Goal: Information Seeking & Learning: Learn about a topic

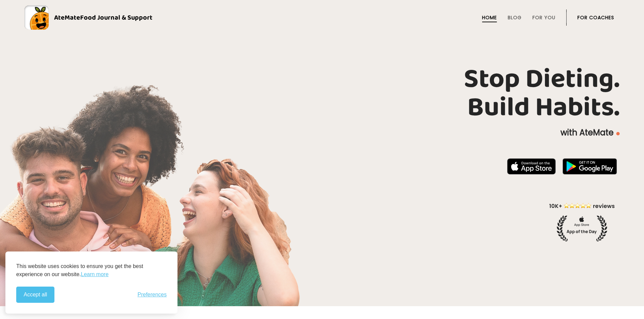
click at [325, 153] on div "Stop Dieting. Build Habits. with AteMate" at bounding box center [322, 153] width 644 height 176
click at [515, 17] on link "Blog" at bounding box center [515, 17] width 14 height 5
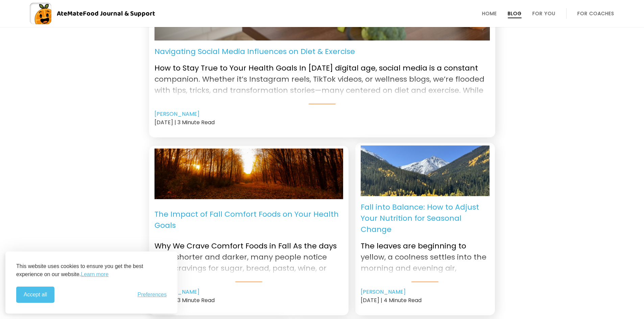
scroll to position [237, 0]
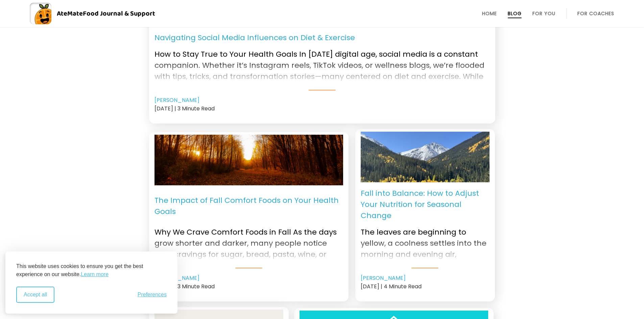
click at [43, 300] on button "Accept all" at bounding box center [35, 295] width 38 height 16
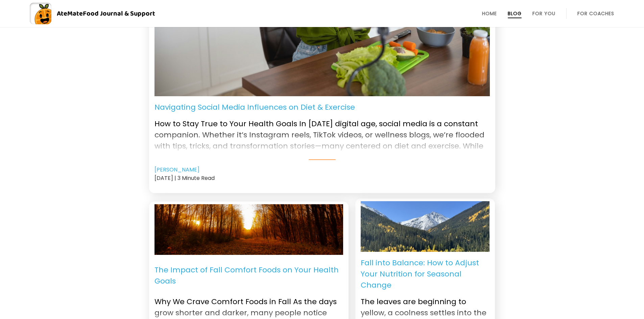
scroll to position [0, 0]
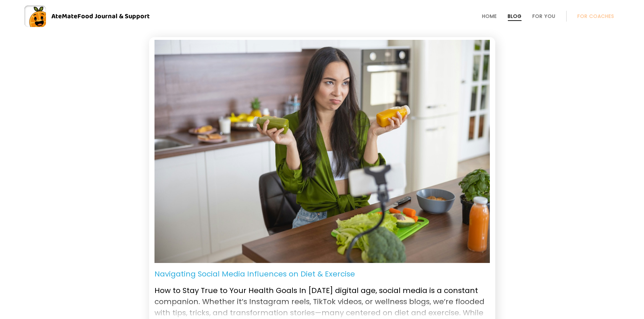
click at [550, 13] on li "For You" at bounding box center [543, 16] width 23 height 16
click at [550, 17] on link "For You" at bounding box center [543, 16] width 23 height 5
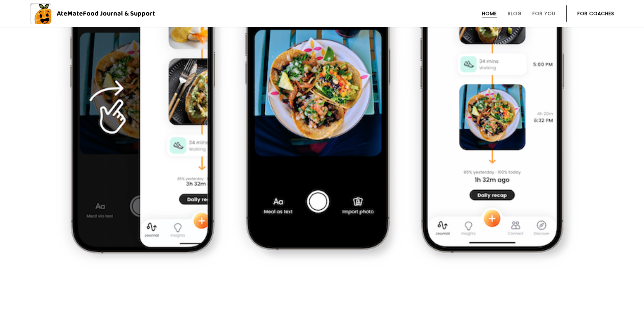
scroll to position [543, 0]
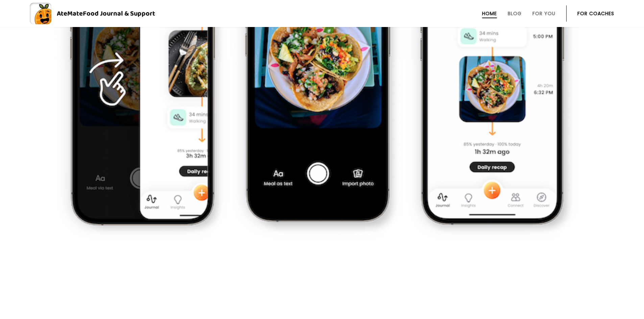
click at [519, 162] on img at bounding box center [497, 83] width 157 height 305
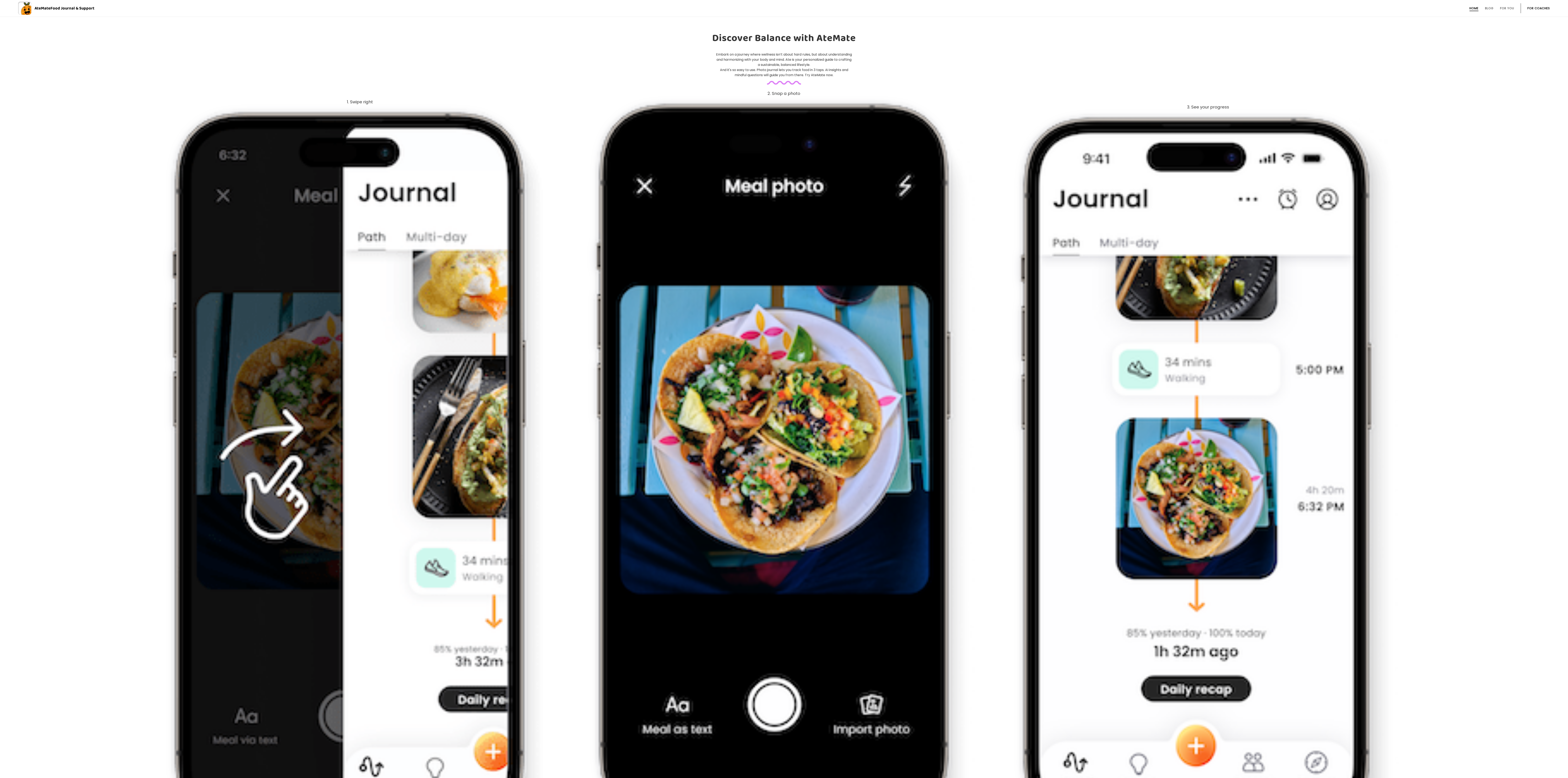
scroll to position [329, 0]
